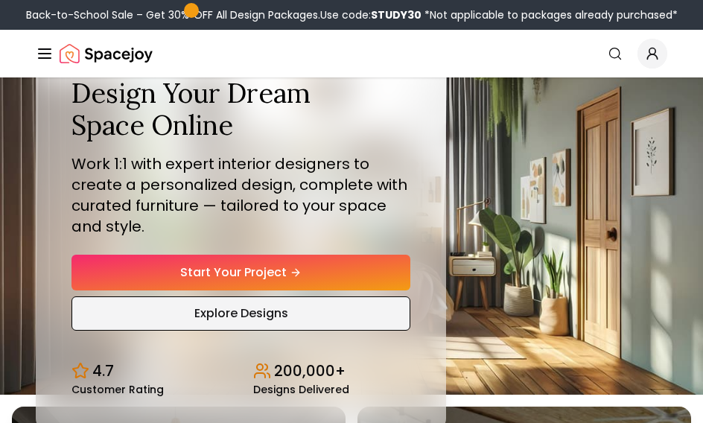
click at [274, 328] on link "Explore Designs" at bounding box center [240, 313] width 339 height 34
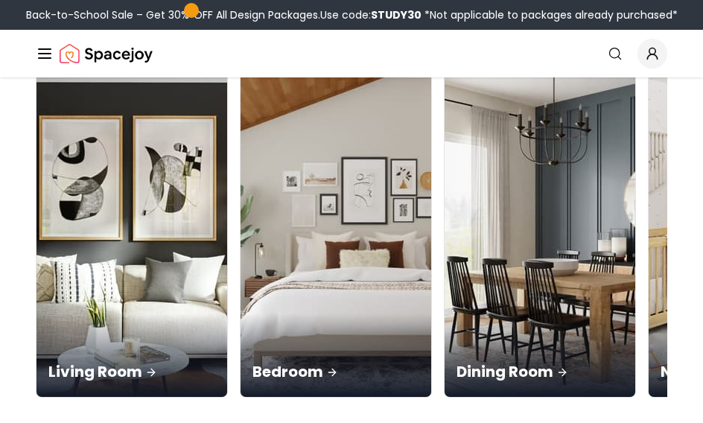
scroll to position [179, 0]
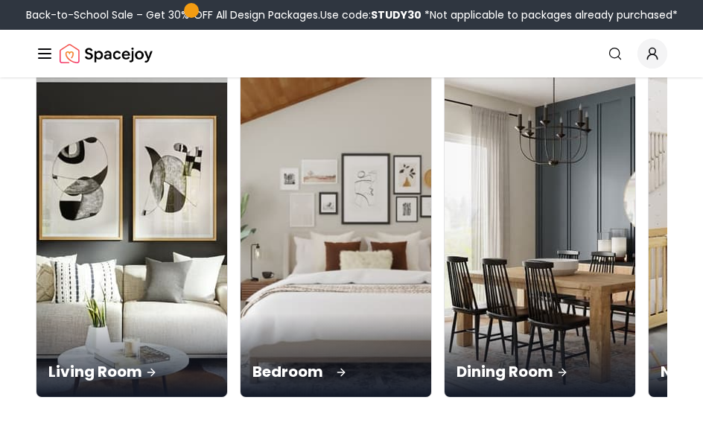
click at [247, 313] on div "Bedroom" at bounding box center [335, 354] width 191 height 83
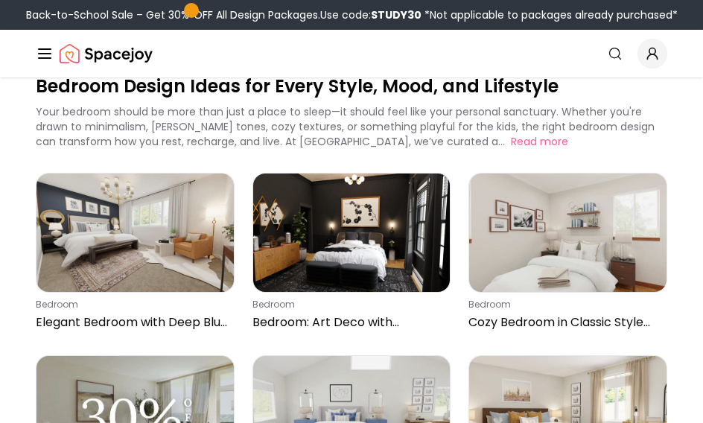
scroll to position [41, 0]
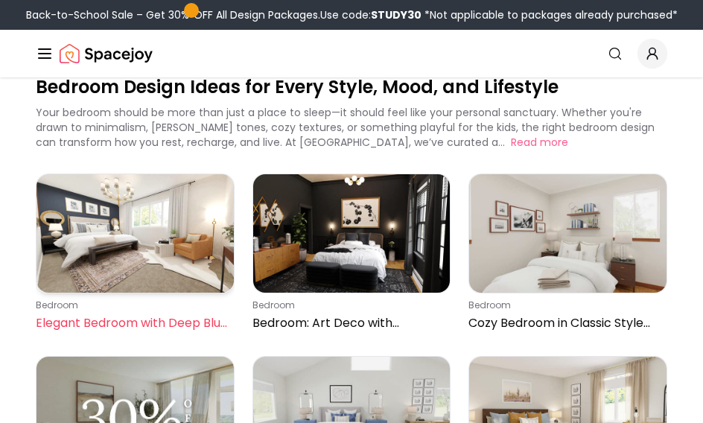
click at [140, 270] on img at bounding box center [134, 233] width 197 height 118
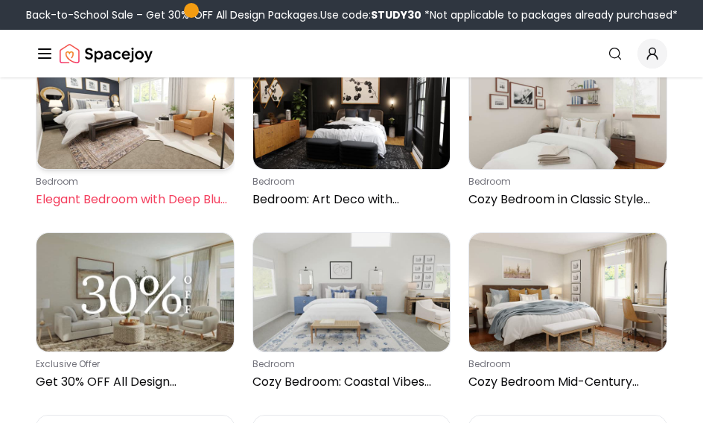
scroll to position [168, 0]
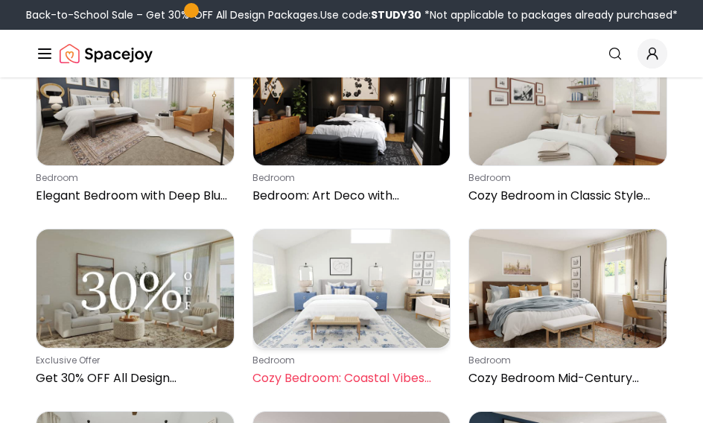
click at [386, 303] on img at bounding box center [351, 288] width 197 height 118
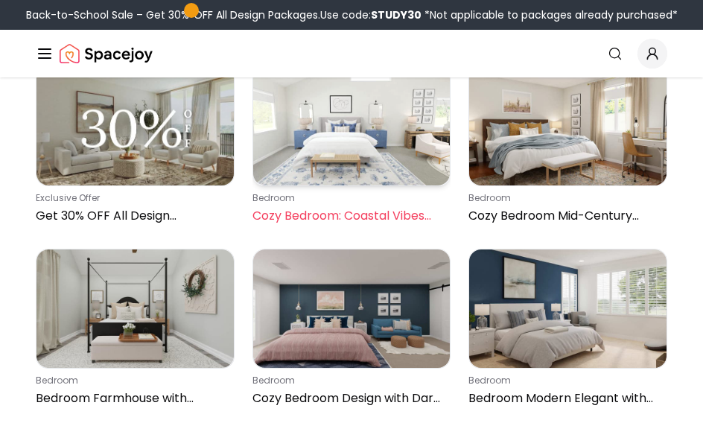
scroll to position [331, 0]
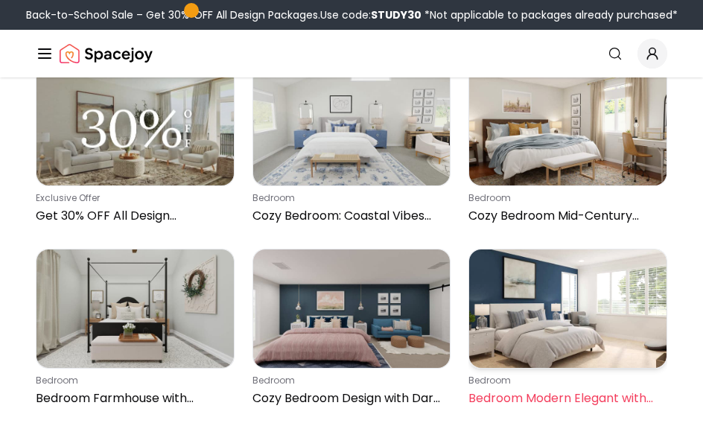
click at [587, 342] on img at bounding box center [567, 308] width 197 height 118
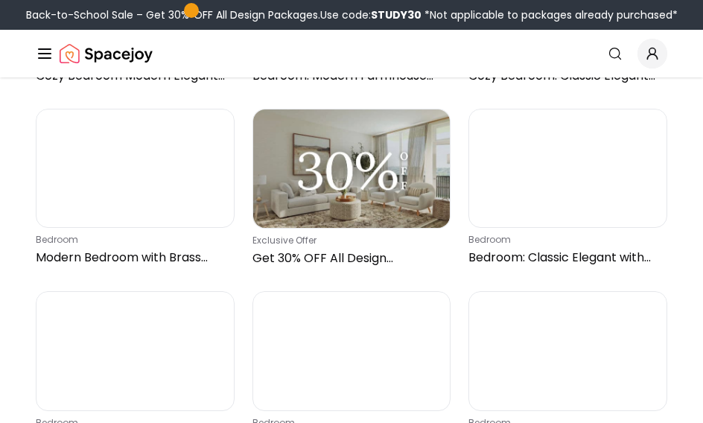
scroll to position [1018, 0]
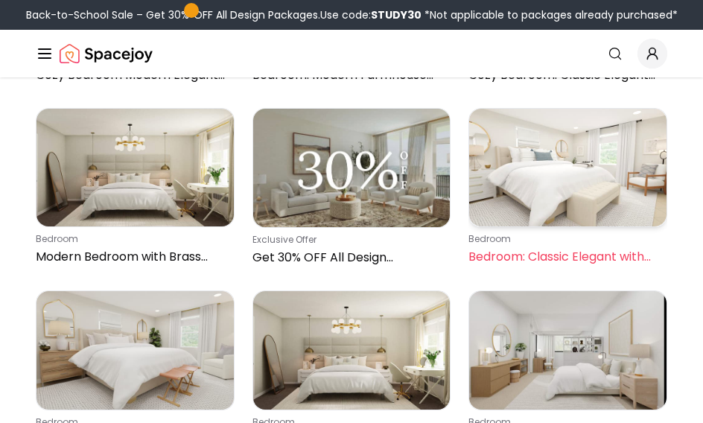
click at [581, 201] on img at bounding box center [567, 168] width 197 height 118
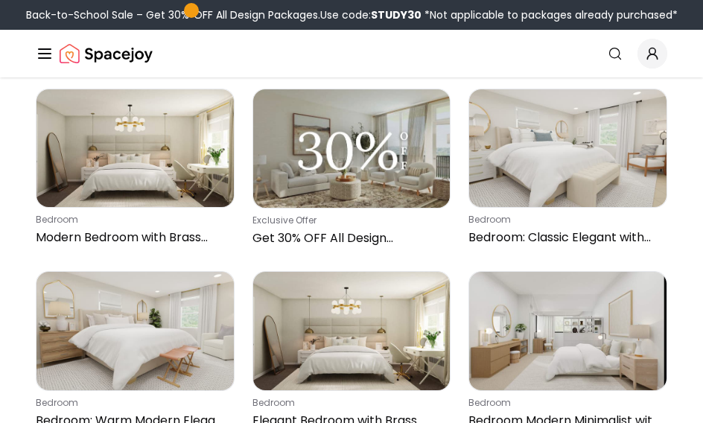
click at [40, 54] on line "Global" at bounding box center [45, 54] width 12 height 0
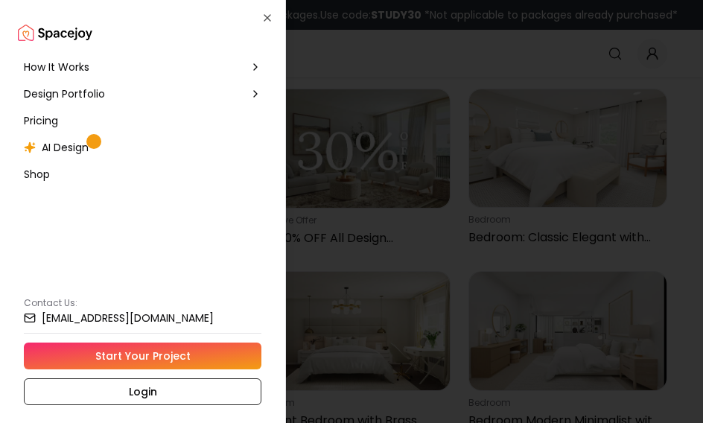
click at [63, 70] on span "How It Works" at bounding box center [57, 67] width 66 height 15
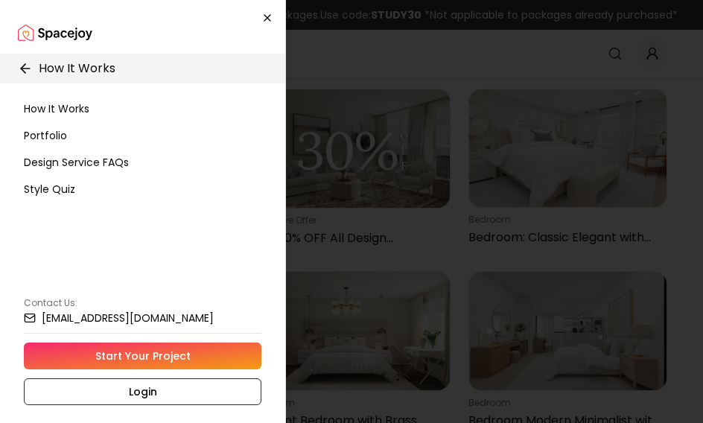
click at [269, 15] on icon "button" at bounding box center [267, 18] width 12 height 12
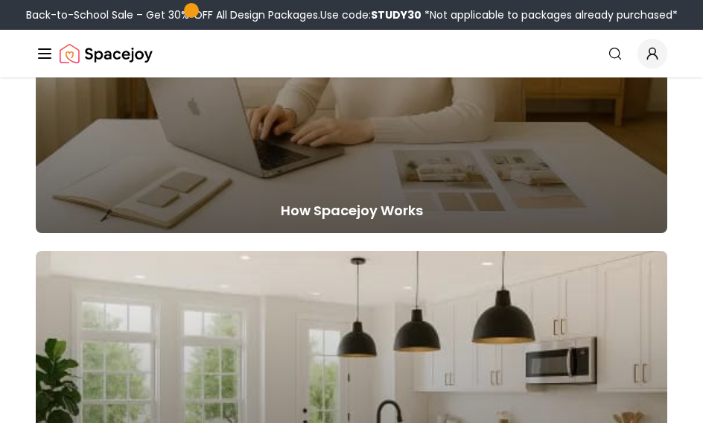
scroll to position [218, 0]
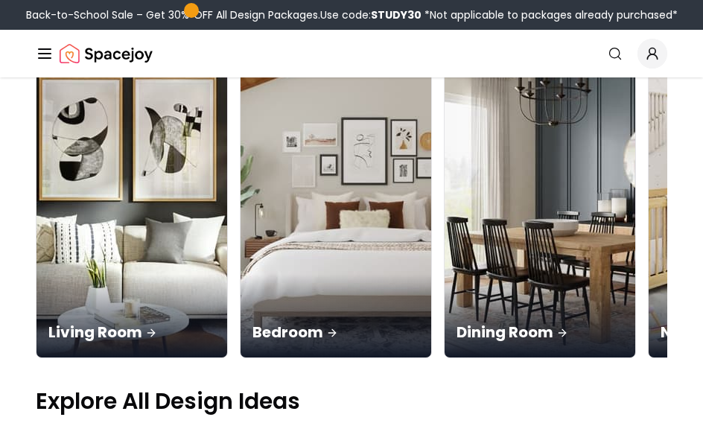
click at [96, 57] on img "Spacejoy" at bounding box center [106, 54] width 93 height 30
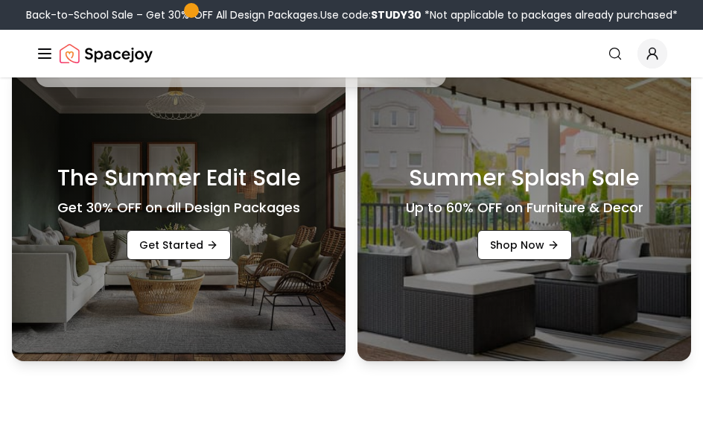
scroll to position [343, 0]
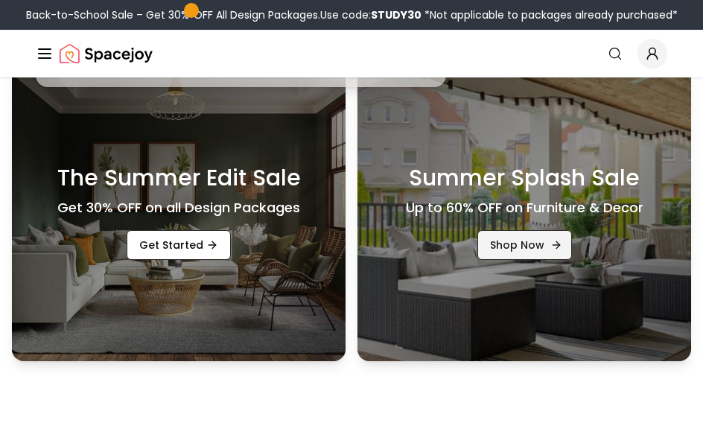
click at [524, 260] on link "Shop Now" at bounding box center [524, 245] width 95 height 30
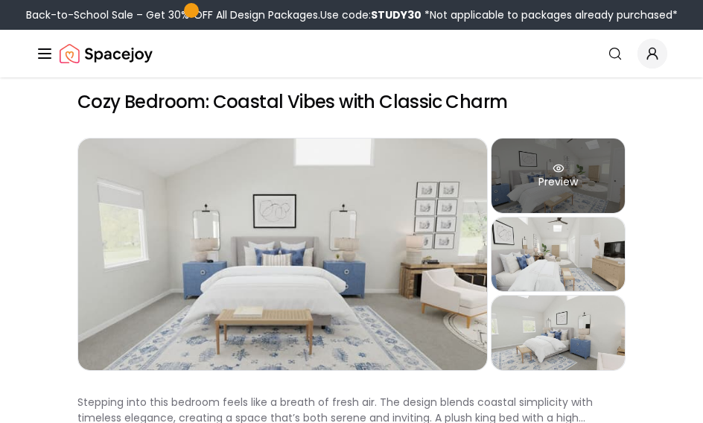
click at [549, 175] on div "Preview" at bounding box center [557, 175] width 133 height 74
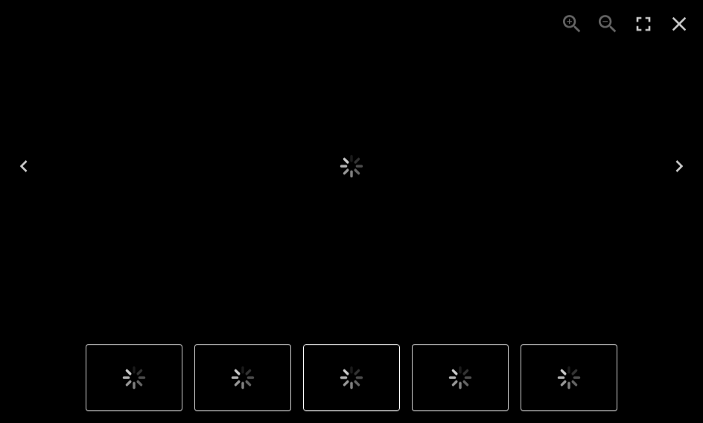
scroll to position [11, 0]
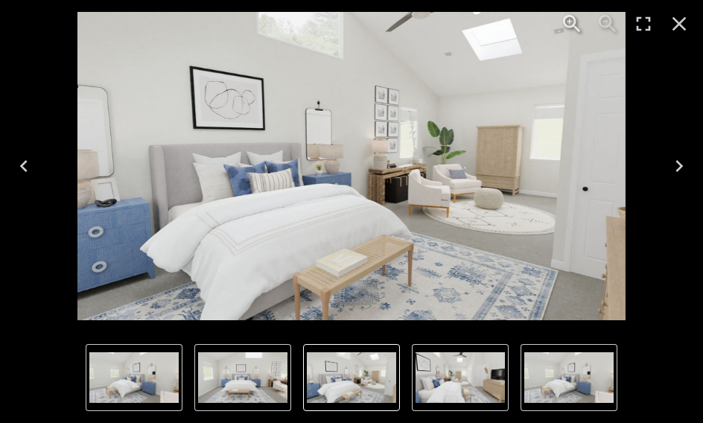
click at [675, 178] on icon "Next" at bounding box center [679, 166] width 24 height 24
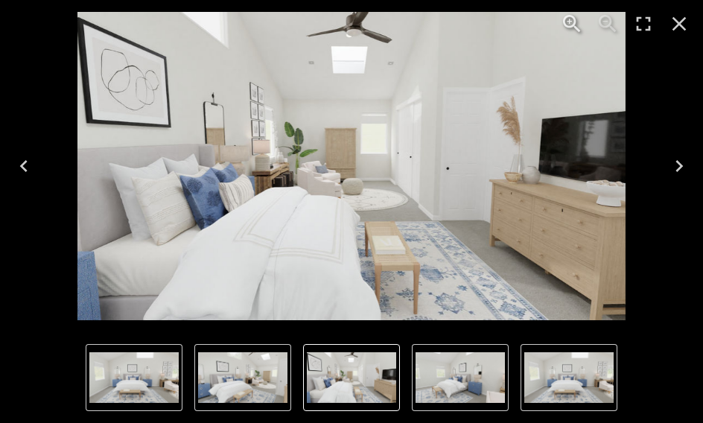
click at [677, 196] on button "Next" at bounding box center [679, 166] width 48 height 60
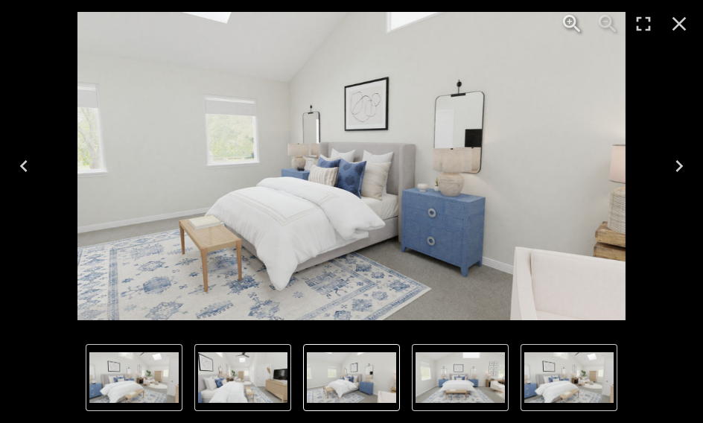
click at [677, 178] on icon "Next" at bounding box center [679, 166] width 24 height 24
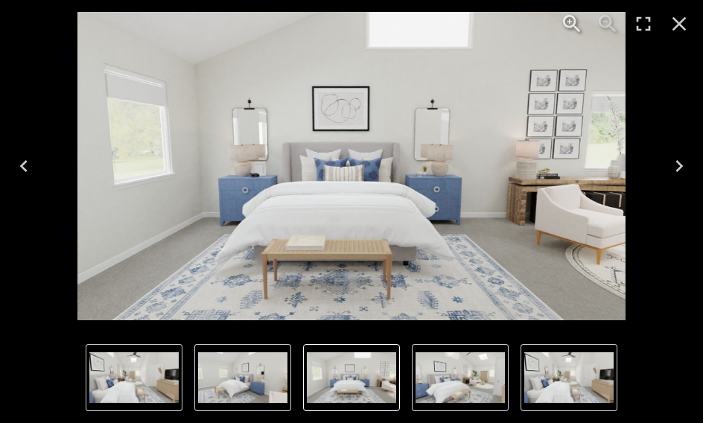
click at [670, 31] on icon "Close" at bounding box center [679, 24] width 24 height 24
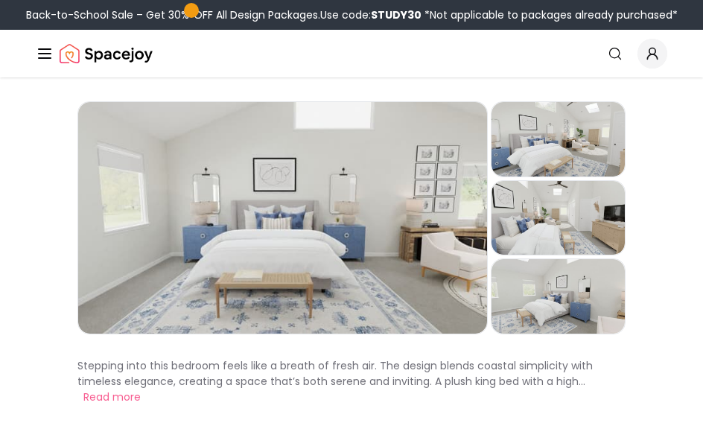
scroll to position [51, 0]
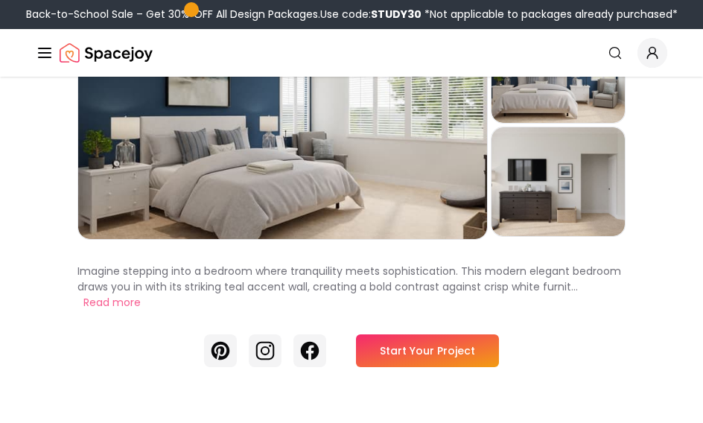
scroll to position [136, 0]
